Goal: Task Accomplishment & Management: Use online tool/utility

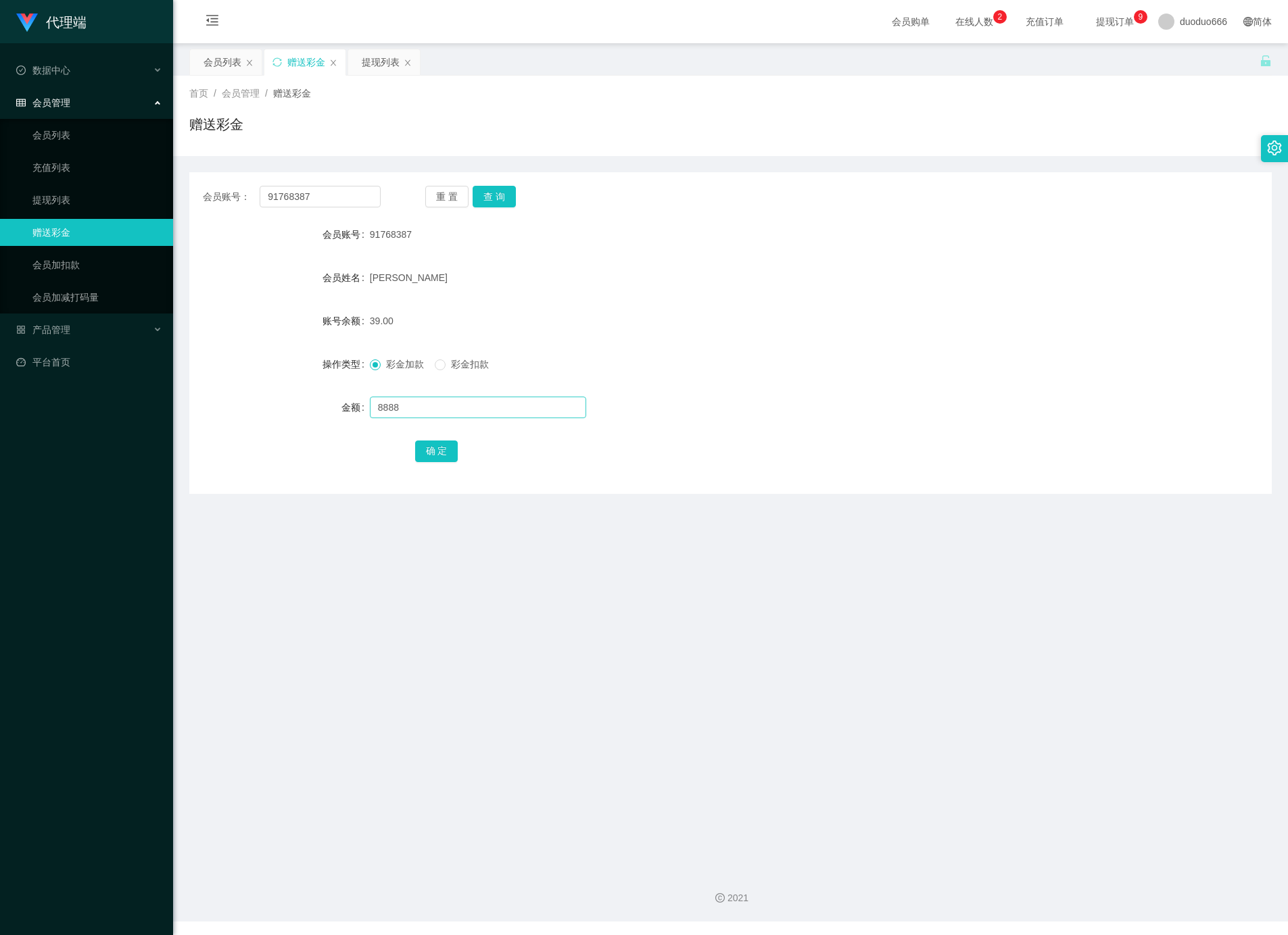
click at [426, 402] on input "8888" at bounding box center [477, 408] width 216 height 22
type input "8"
click at [443, 445] on button "确 定" at bounding box center [436, 452] width 43 height 22
click at [426, 409] on input "text" at bounding box center [477, 408] width 216 height 22
type input "v"
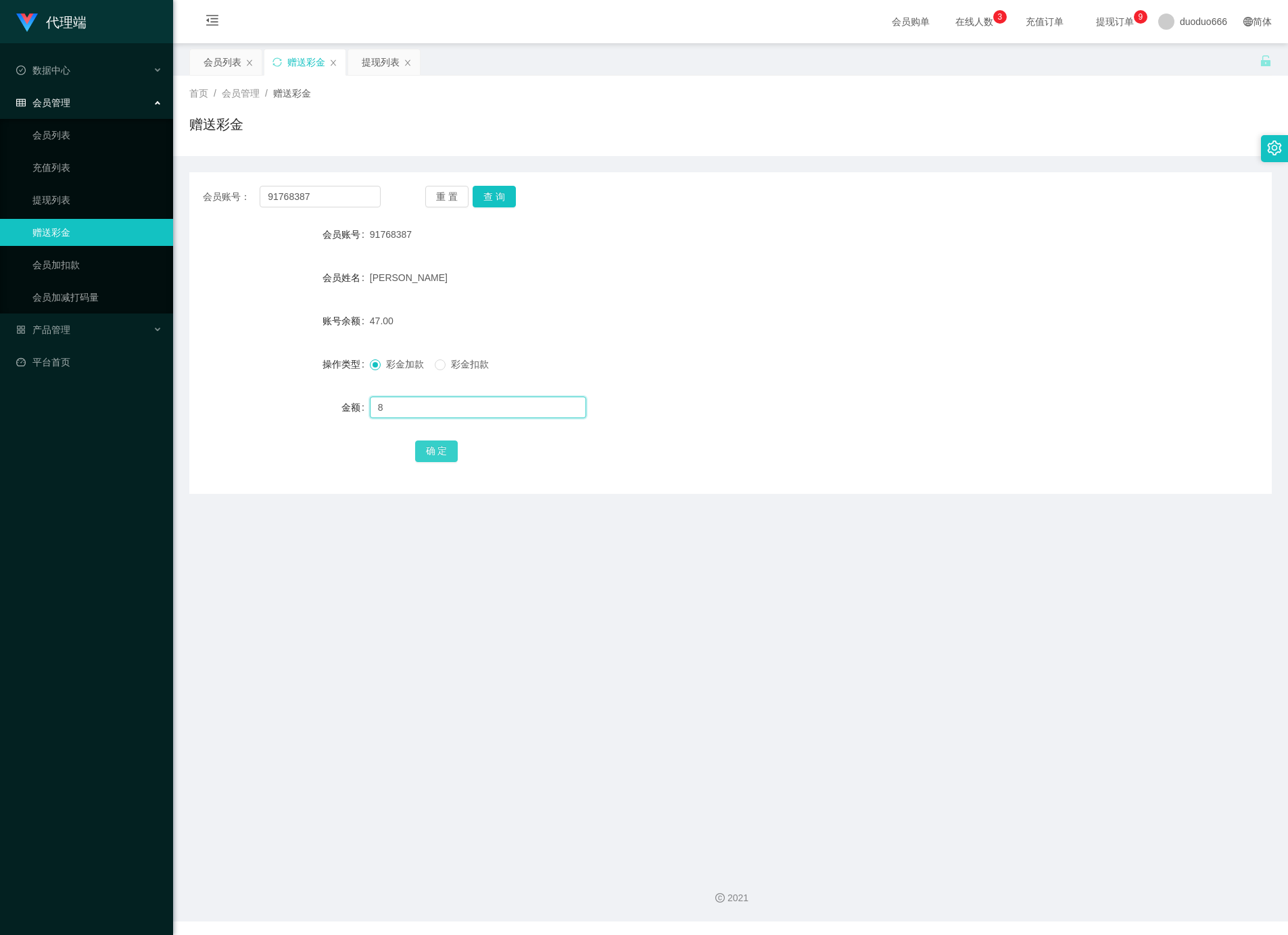
type input "8"
drag, startPoint x: 436, startPoint y: 452, endPoint x: 583, endPoint y: 511, distance: 158.4
click at [434, 452] on button "确 定" at bounding box center [436, 452] width 43 height 22
click at [375, 404] on input "text" at bounding box center [477, 408] width 216 height 22
type input "8"
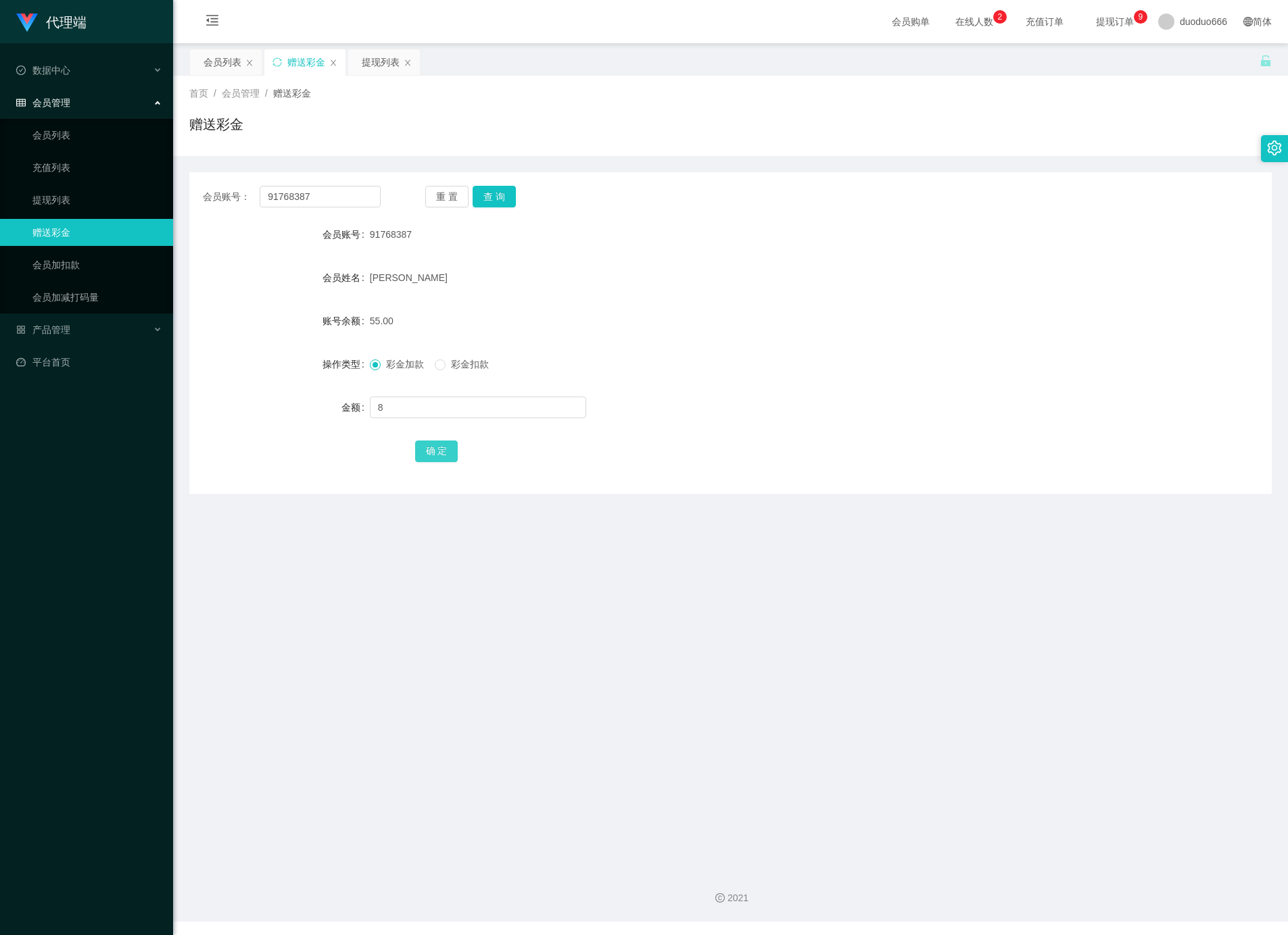
click at [432, 452] on button "确 定" at bounding box center [436, 452] width 43 height 22
click at [446, 416] on input "text" at bounding box center [477, 408] width 216 height 22
type input "8"
click at [429, 449] on button "确 定" at bounding box center [436, 452] width 43 height 22
click at [424, 406] on input "text" at bounding box center [477, 408] width 216 height 22
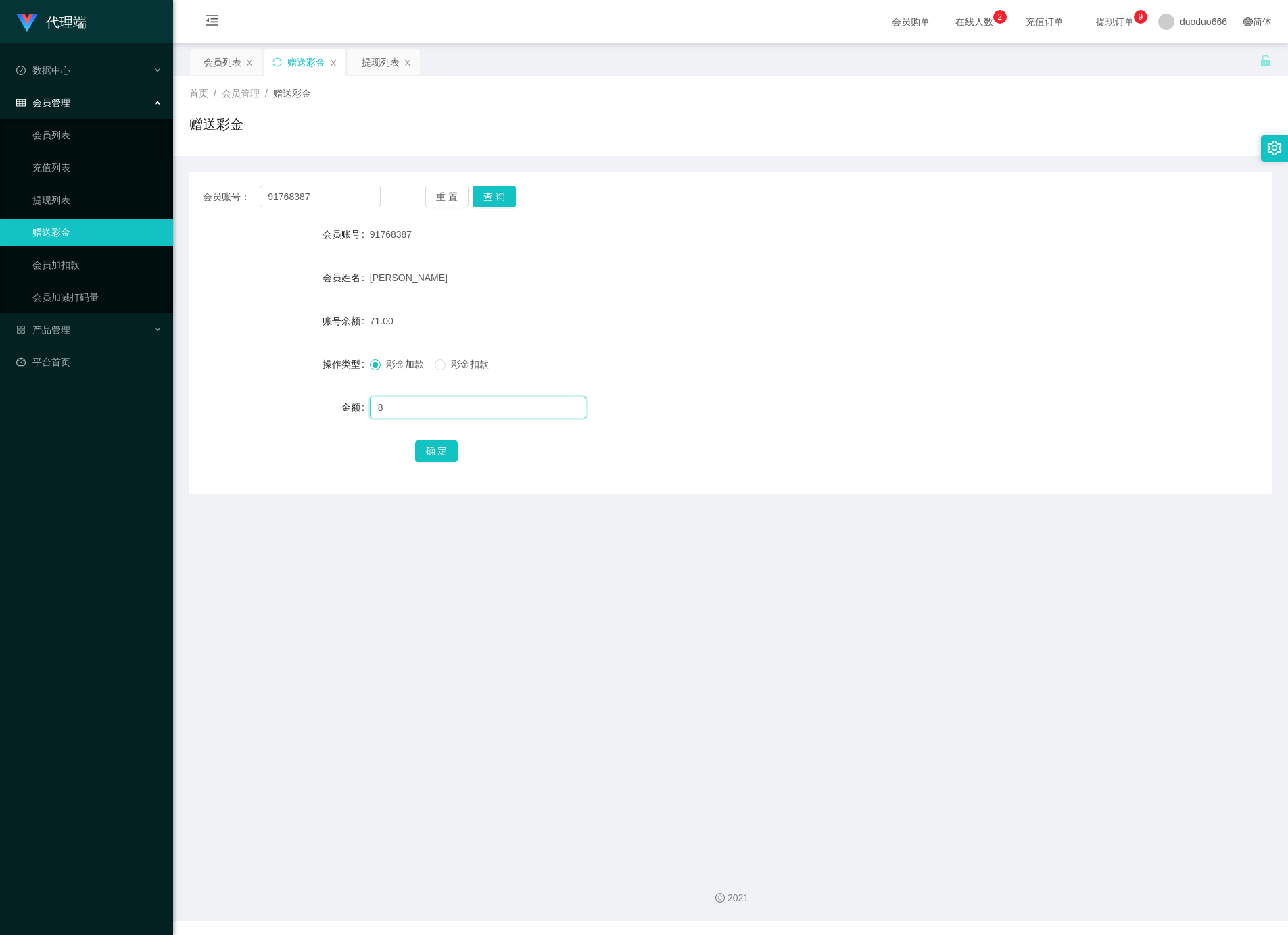
type input "8"
click at [444, 452] on button "确 定" at bounding box center [436, 452] width 43 height 22
drag, startPoint x: 369, startPoint y: 278, endPoint x: 521, endPoint y: 302, distance: 153.9
click at [460, 289] on div "[PERSON_NAME]" at bounding box center [685, 277] width 632 height 27
copy span "[PERSON_NAME]"
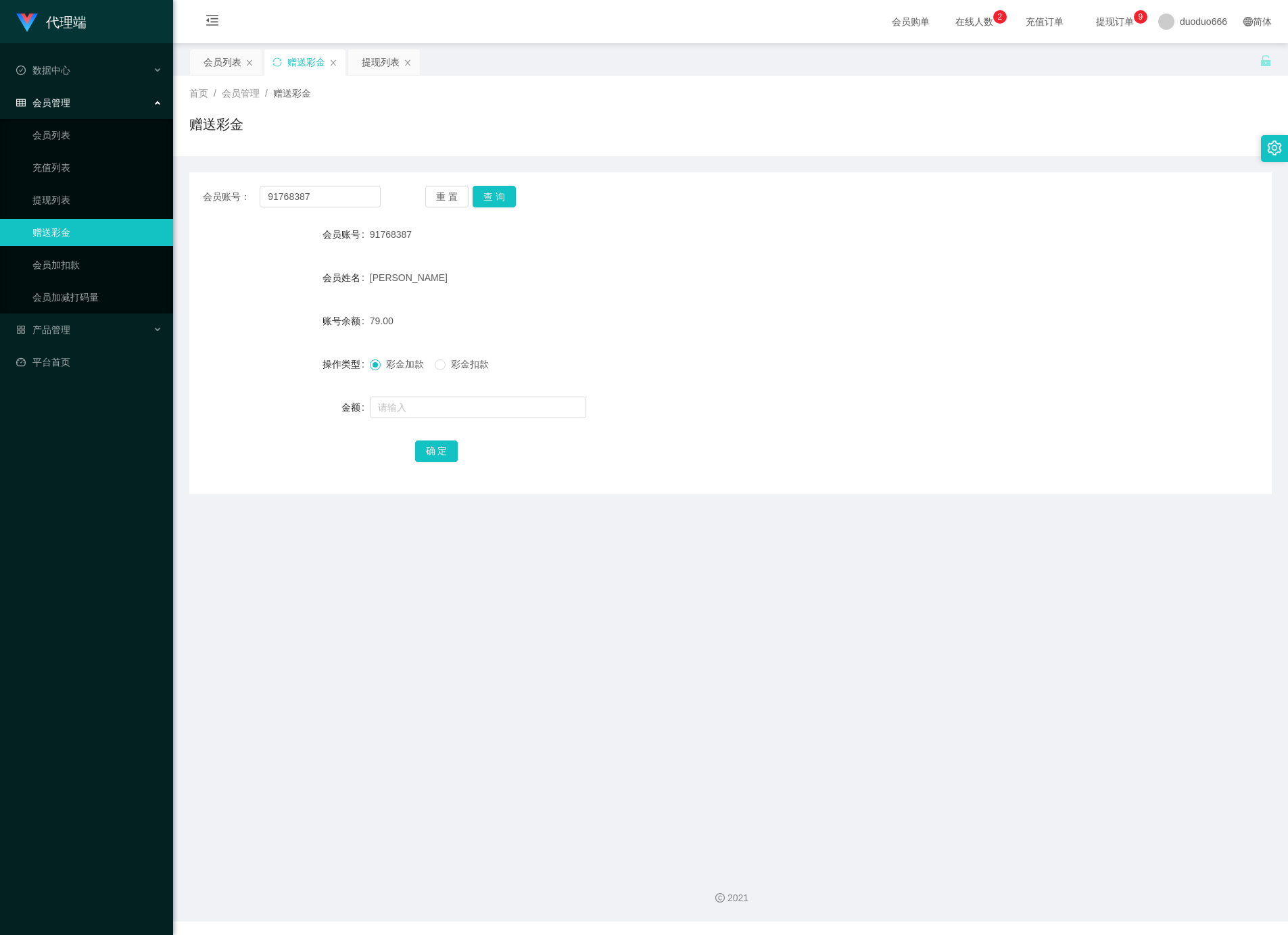
copy span "[PERSON_NAME]"
click at [451, 416] on input "text" at bounding box center [477, 408] width 216 height 22
type input "8"
click at [425, 445] on button "确 定" at bounding box center [436, 452] width 43 height 22
click at [495, 199] on button "查 询" at bounding box center [494, 197] width 43 height 22
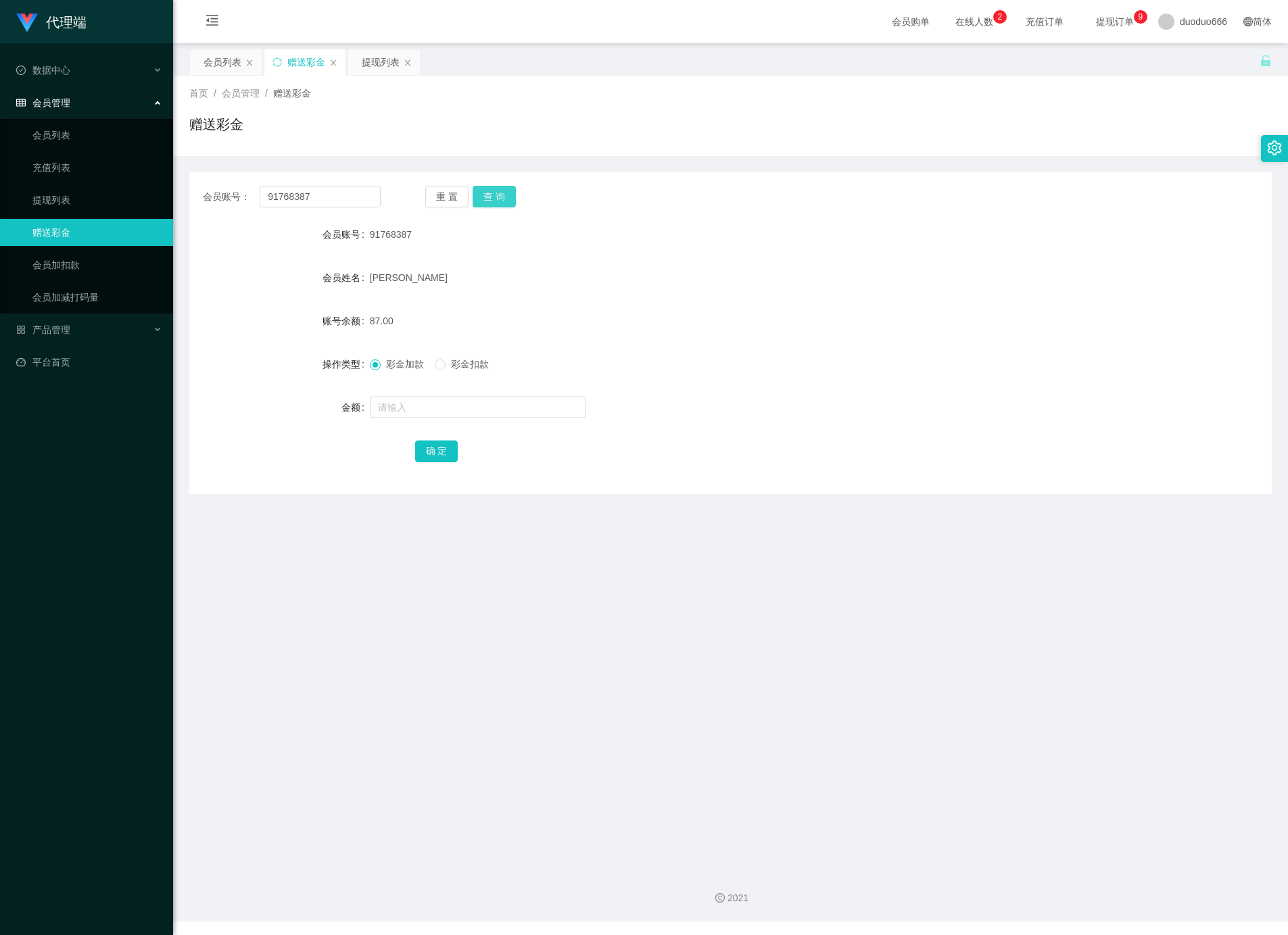
click at [497, 197] on button "查 询" at bounding box center [494, 197] width 43 height 22
click at [416, 402] on input "text" at bounding box center [477, 408] width 216 height 22
type input "8"
click at [433, 450] on button "确 定" at bounding box center [436, 452] width 43 height 22
click at [493, 210] on div "会员账号： 91768387 重 置 查 询 会员账号 91768387 会员姓名 [PERSON_NAME] 账号余额 95.00 操作类型 彩金加款 彩金…" at bounding box center [730, 332] width 1082 height 321
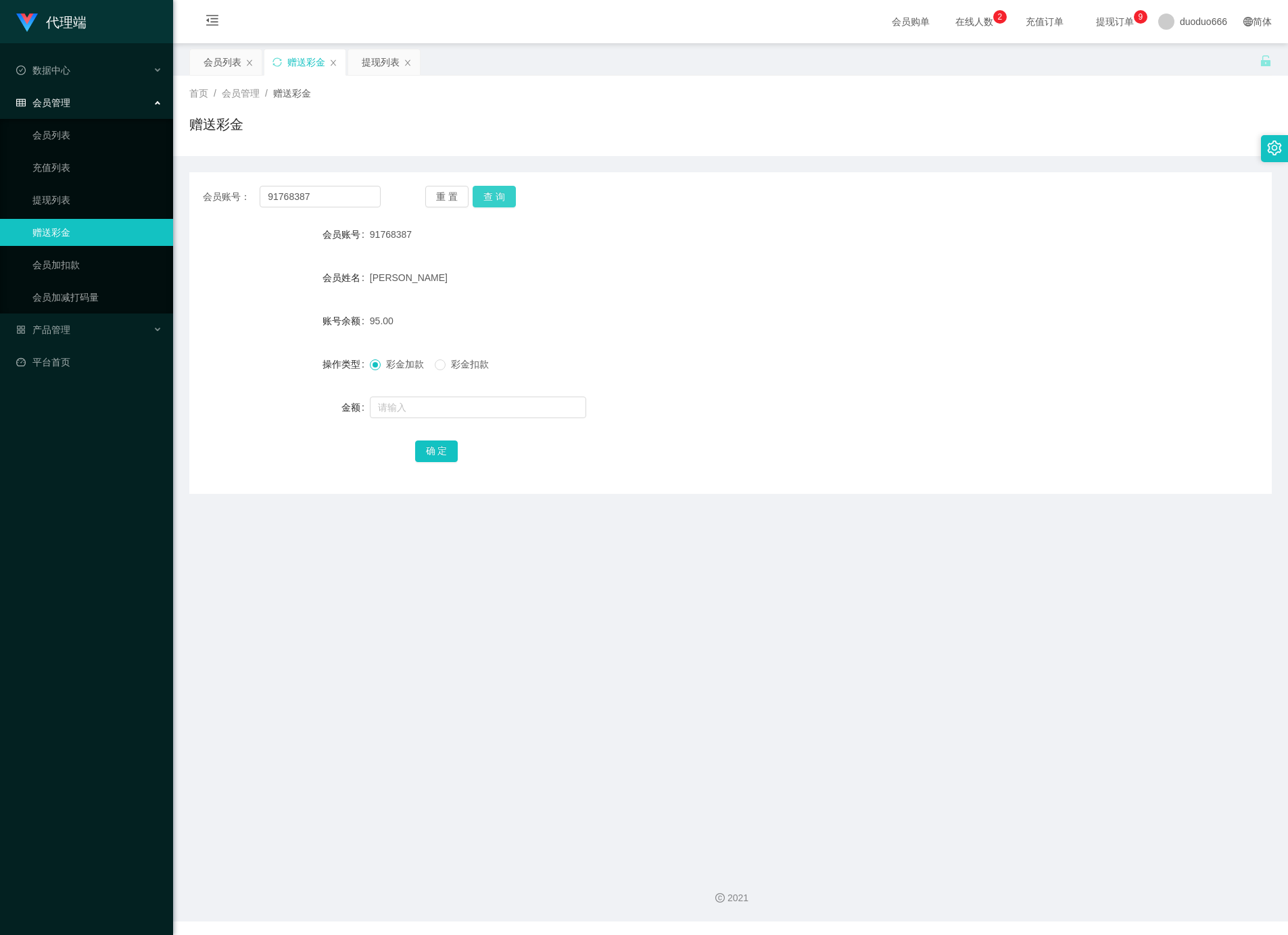
click at [501, 186] on button "查 询" at bounding box center [494, 197] width 43 height 22
click at [437, 408] on input "text" at bounding box center [477, 408] width 216 height 22
type input "8"
click at [436, 441] on button "确 定" at bounding box center [436, 452] width 43 height 22
click at [490, 184] on div "会员账号： 91768387 重 置 查 询 会员账号 91768387 会员姓名 [PERSON_NAME] 账号余额 103.00 操作类型 彩金加款 彩…" at bounding box center [730, 332] width 1082 height 321
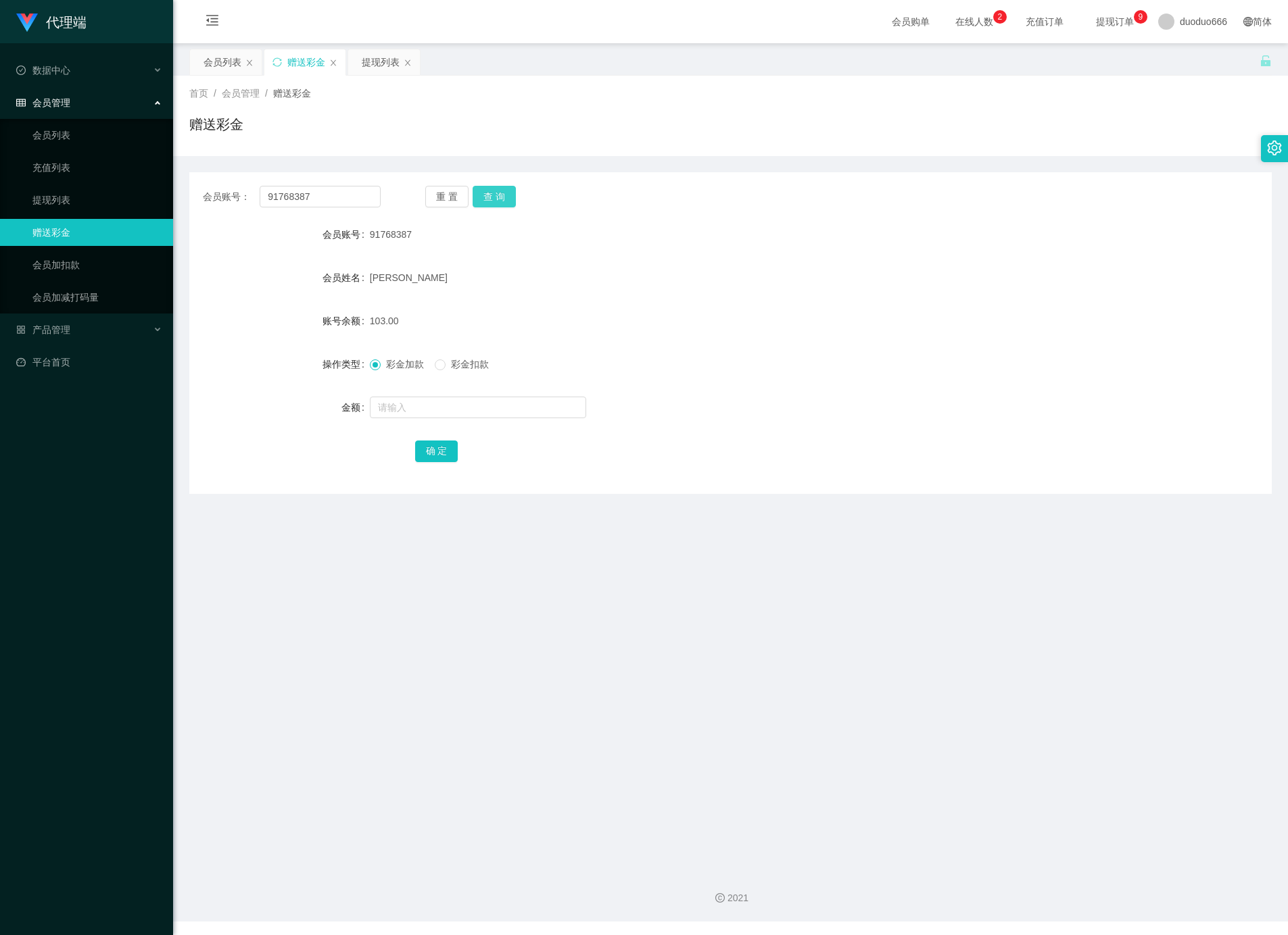
click at [496, 206] on button "查 询" at bounding box center [494, 197] width 43 height 22
click at [407, 413] on input "text" at bounding box center [477, 408] width 216 height 22
type input "8"
drag, startPoint x: 458, startPoint y: 460, endPoint x: 443, endPoint y: 456, distance: 15.5
click at [452, 460] on div "确 定" at bounding box center [730, 450] width 632 height 27
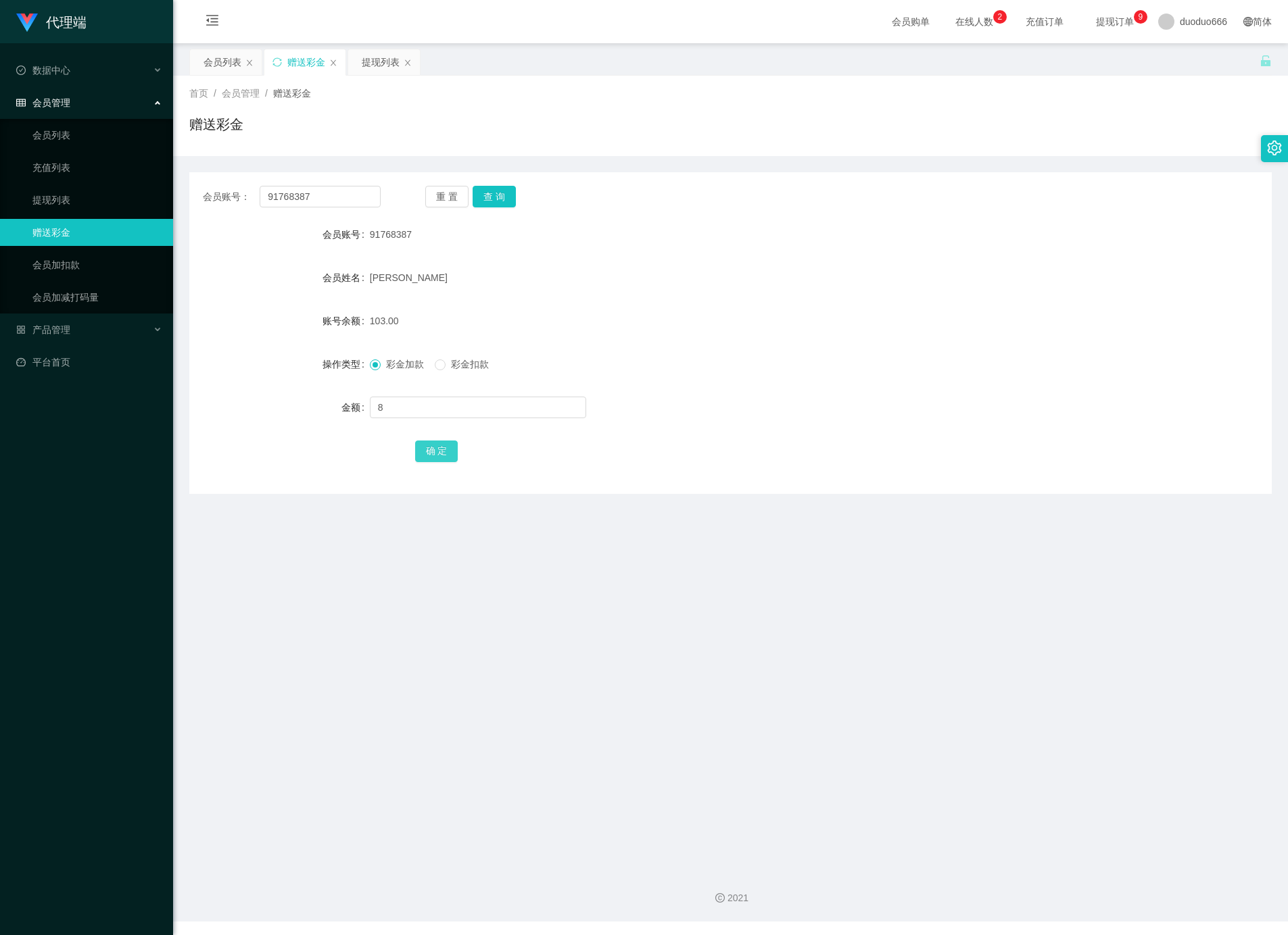
click at [440, 452] on button "确 定" at bounding box center [436, 452] width 43 height 22
click at [422, 410] on input "text" at bounding box center [477, 408] width 216 height 22
type input "8"
click at [426, 450] on button "确 定" at bounding box center [436, 452] width 43 height 22
click at [492, 201] on button "查 询" at bounding box center [494, 197] width 43 height 22
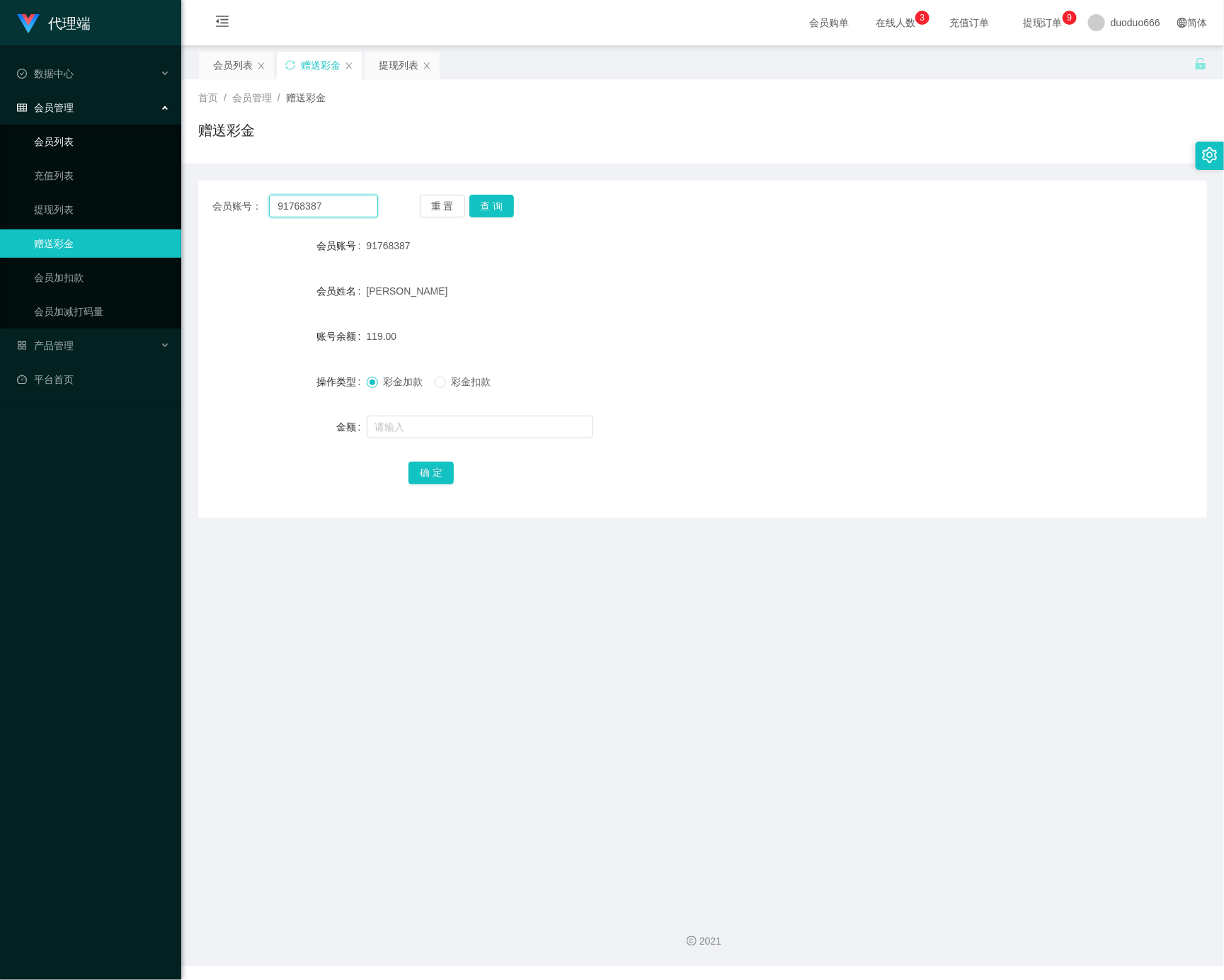
drag, startPoint x: 338, startPoint y: 207, endPoint x: 0, endPoint y: 126, distance: 347.6
click at [0, 126] on section "代理端 数据中心 会员管理 会员列表 充值列表 提现列表 赠送彩金 会员加扣款 会员加减打码量 产品管理 平台首页 保存配置 重置配置 整体风格设置 主题色 …" at bounding box center [612, 483] width 1224 height 966
paste input "ahseng"
type input "ahseng"
click at [481, 203] on button "查 询" at bounding box center [492, 206] width 45 height 23
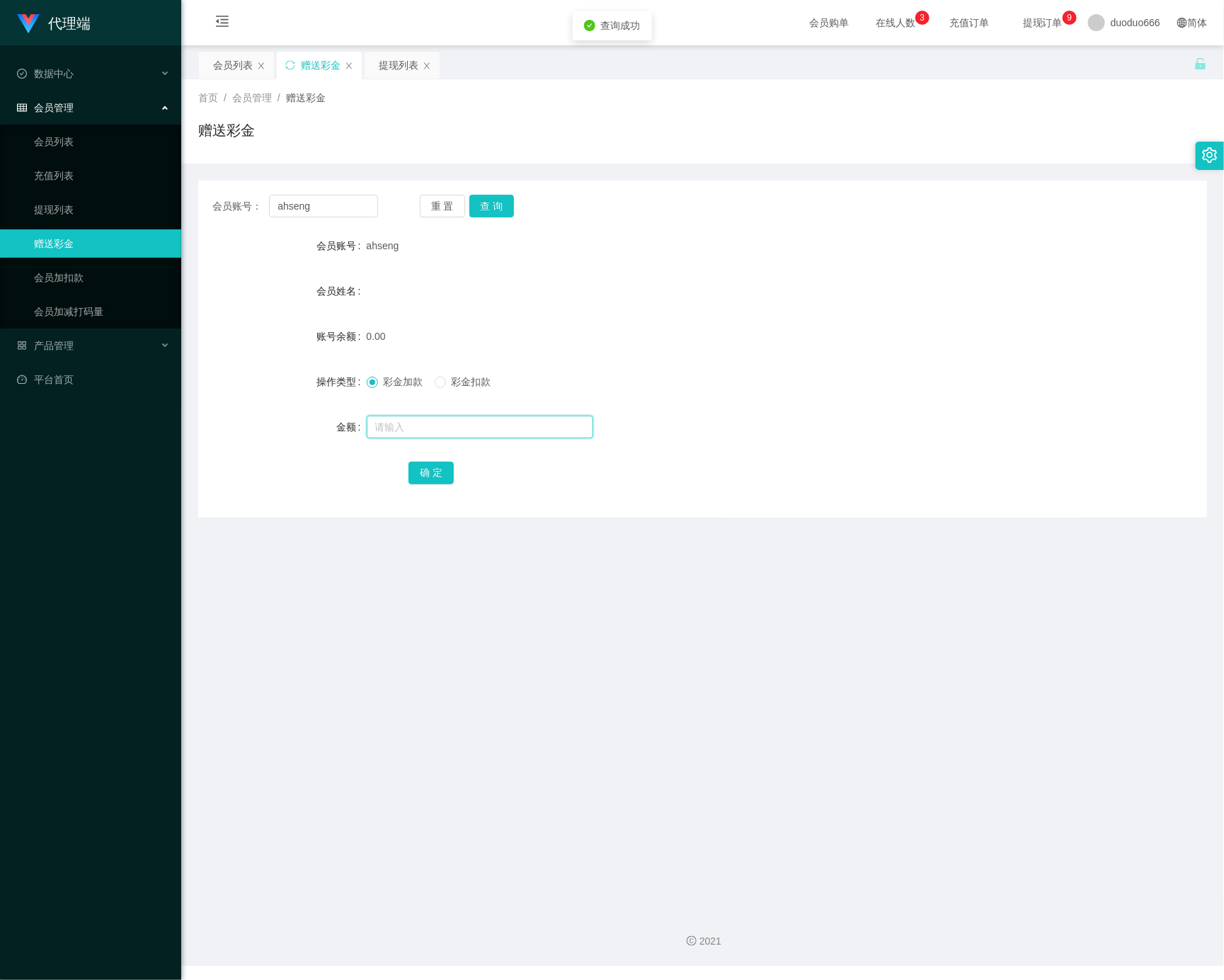
click at [436, 436] on input "text" at bounding box center [480, 427] width 226 height 23
type input "88"
click at [434, 468] on button "确 定" at bounding box center [431, 473] width 45 height 23
click at [419, 434] on input "text" at bounding box center [480, 427] width 226 height 23
paste input "120"
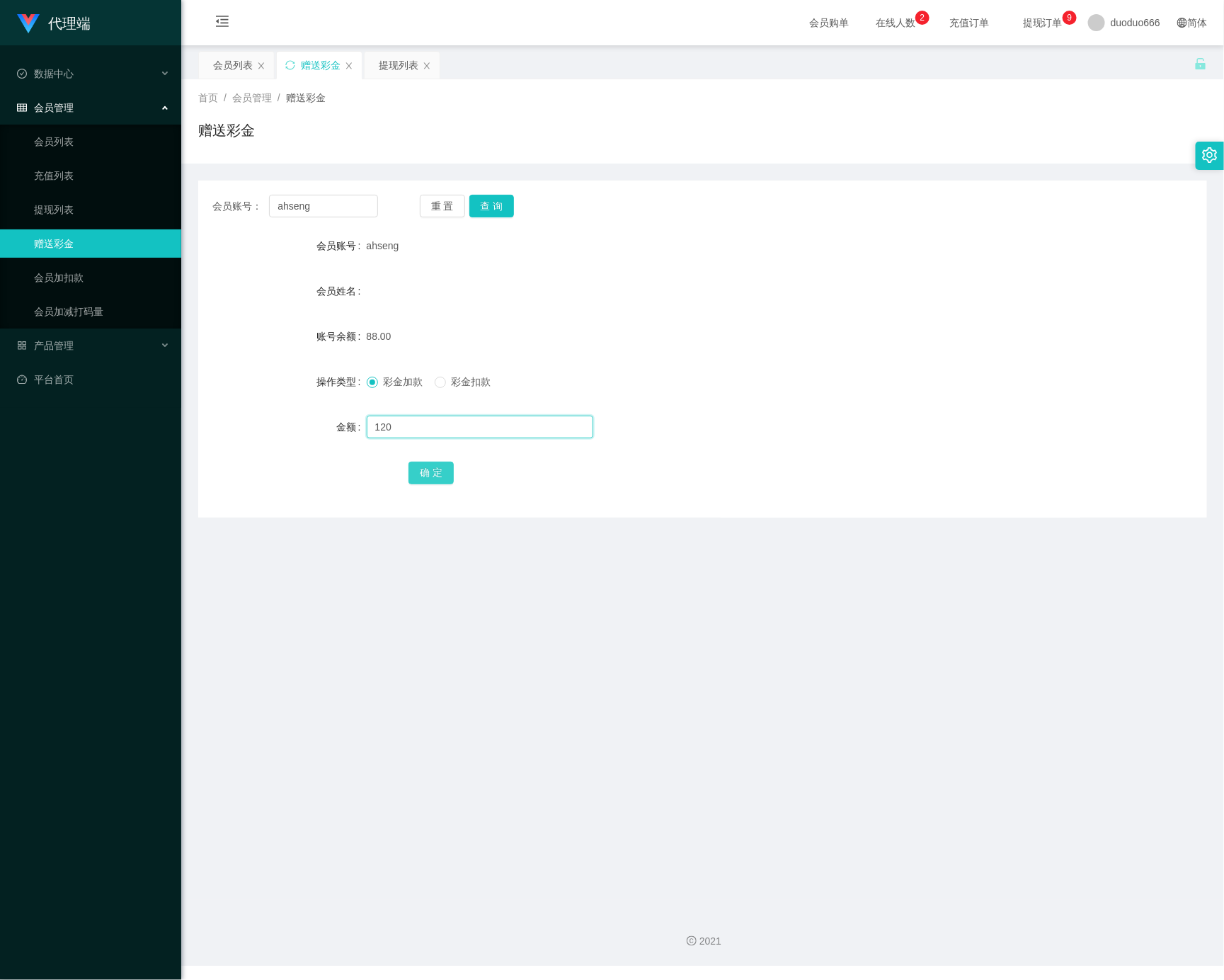
type input "120"
click at [442, 472] on button "确 定" at bounding box center [431, 473] width 45 height 23
drag, startPoint x: 335, startPoint y: 207, endPoint x: 0, endPoint y: 140, distance: 341.6
click at [0, 140] on section "代理端 数据中心 会员管理 会员列表 充值列表 提现列表 赠送彩金 会员加扣款 会员加减打码量 产品管理 平台首页 保存配置 重置配置 整体风格设置 主题色 …" at bounding box center [612, 483] width 1224 height 966
paste input "91768387"
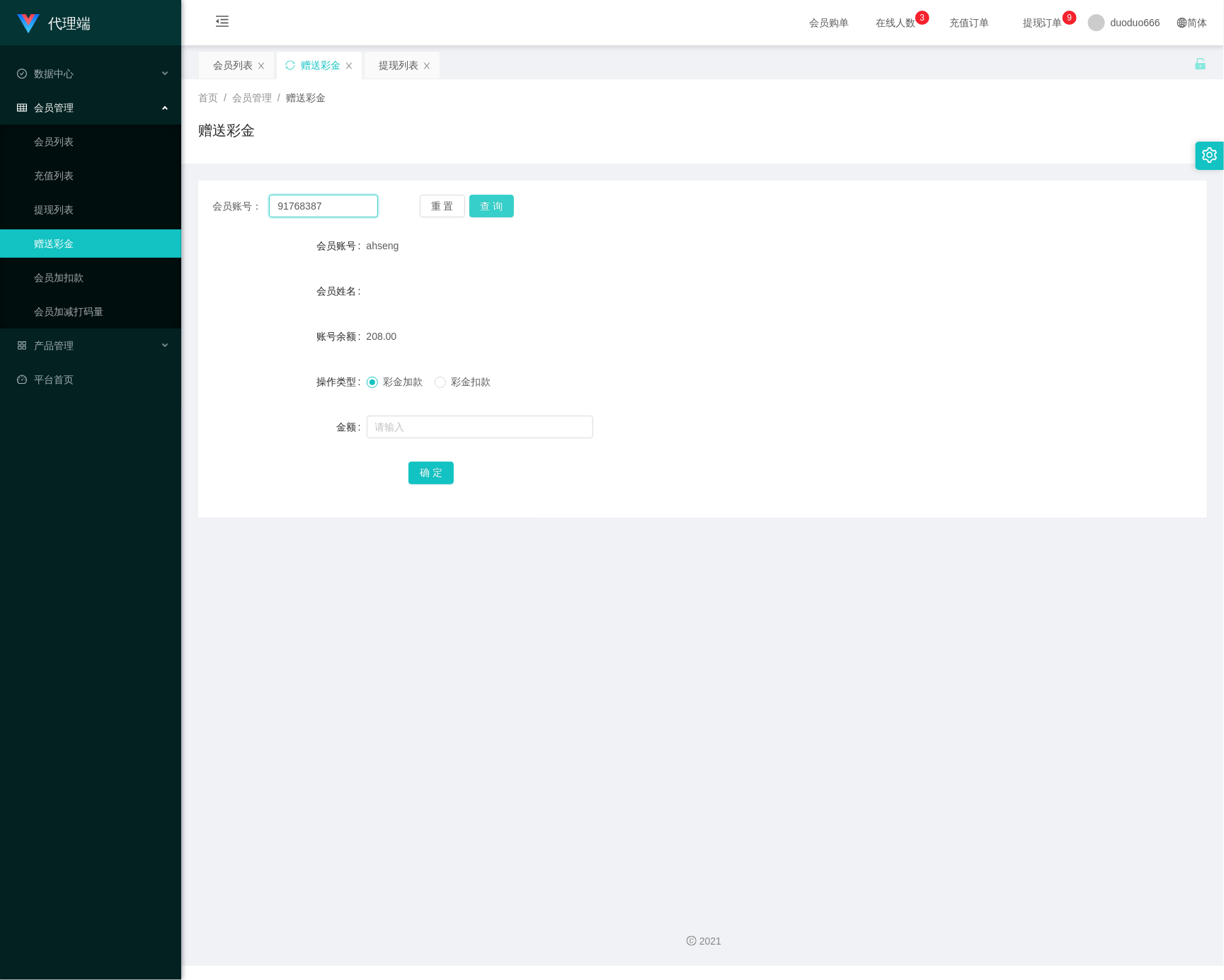
type input "91768387"
drag, startPoint x: 499, startPoint y: 207, endPoint x: 478, endPoint y: 242, distance: 40.8
click at [495, 207] on button "查 询" at bounding box center [492, 206] width 45 height 23
click at [435, 427] on input "text" at bounding box center [480, 427] width 226 height 23
type input "8"
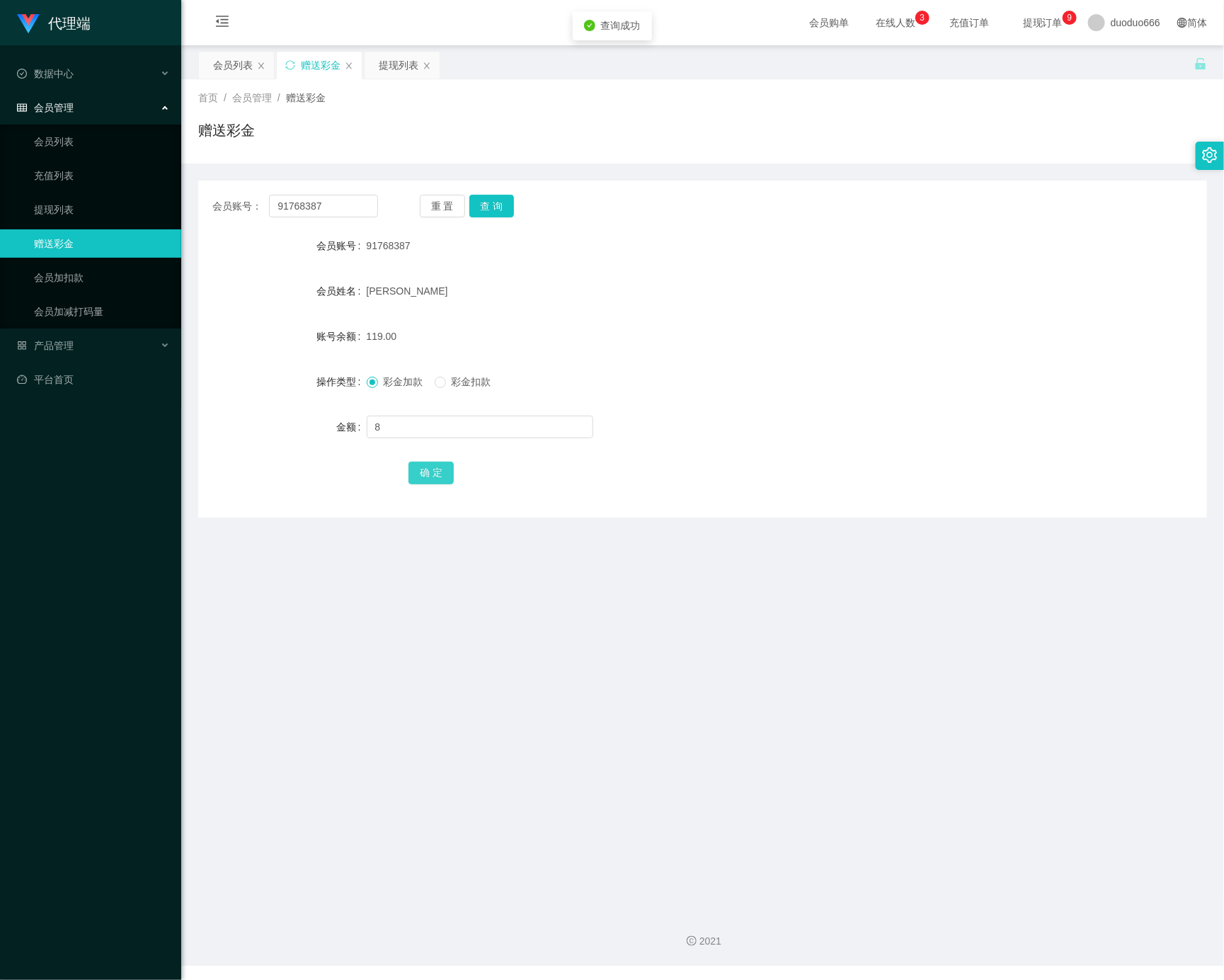
click at [434, 468] on button "确 定" at bounding box center [431, 473] width 45 height 23
click at [502, 191] on div "会员账号： 91768387 重 置 查 询 会员账号 91768387 会员姓名 [PERSON_NAME] 账号余额 127.00 操作类型 彩金加款 彩…" at bounding box center [703, 348] width 1009 height 337
click at [482, 207] on button "查 询" at bounding box center [492, 206] width 45 height 23
click at [413, 425] on input "text" at bounding box center [480, 427] width 226 height 23
type input "8"
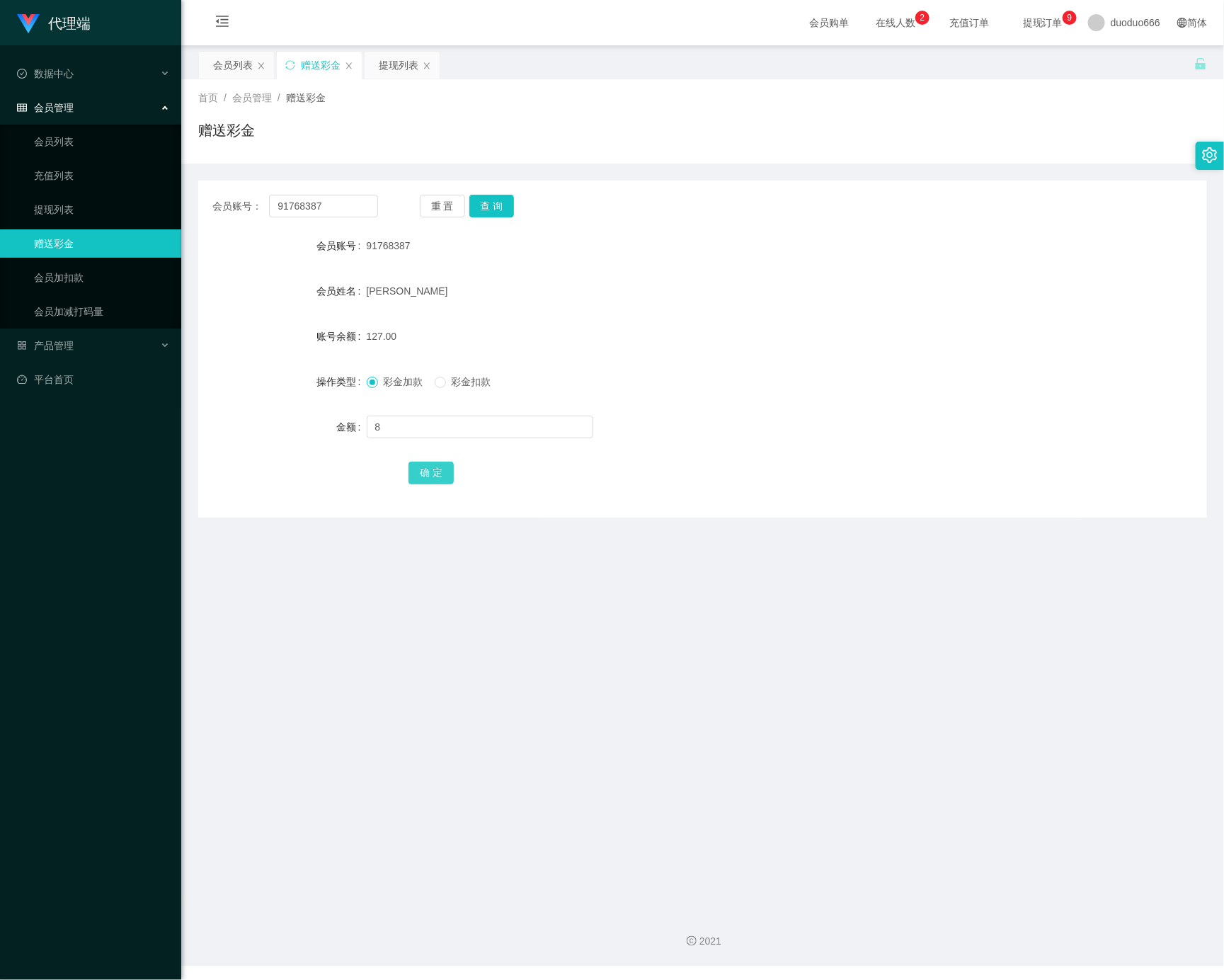
click at [436, 474] on button "确 定" at bounding box center [431, 473] width 45 height 23
click at [432, 423] on input "text" at bounding box center [480, 427] width 226 height 23
type input "8"
click at [427, 463] on button "确 定" at bounding box center [431, 473] width 45 height 23
